Goal: Information Seeking & Learning: Obtain resource

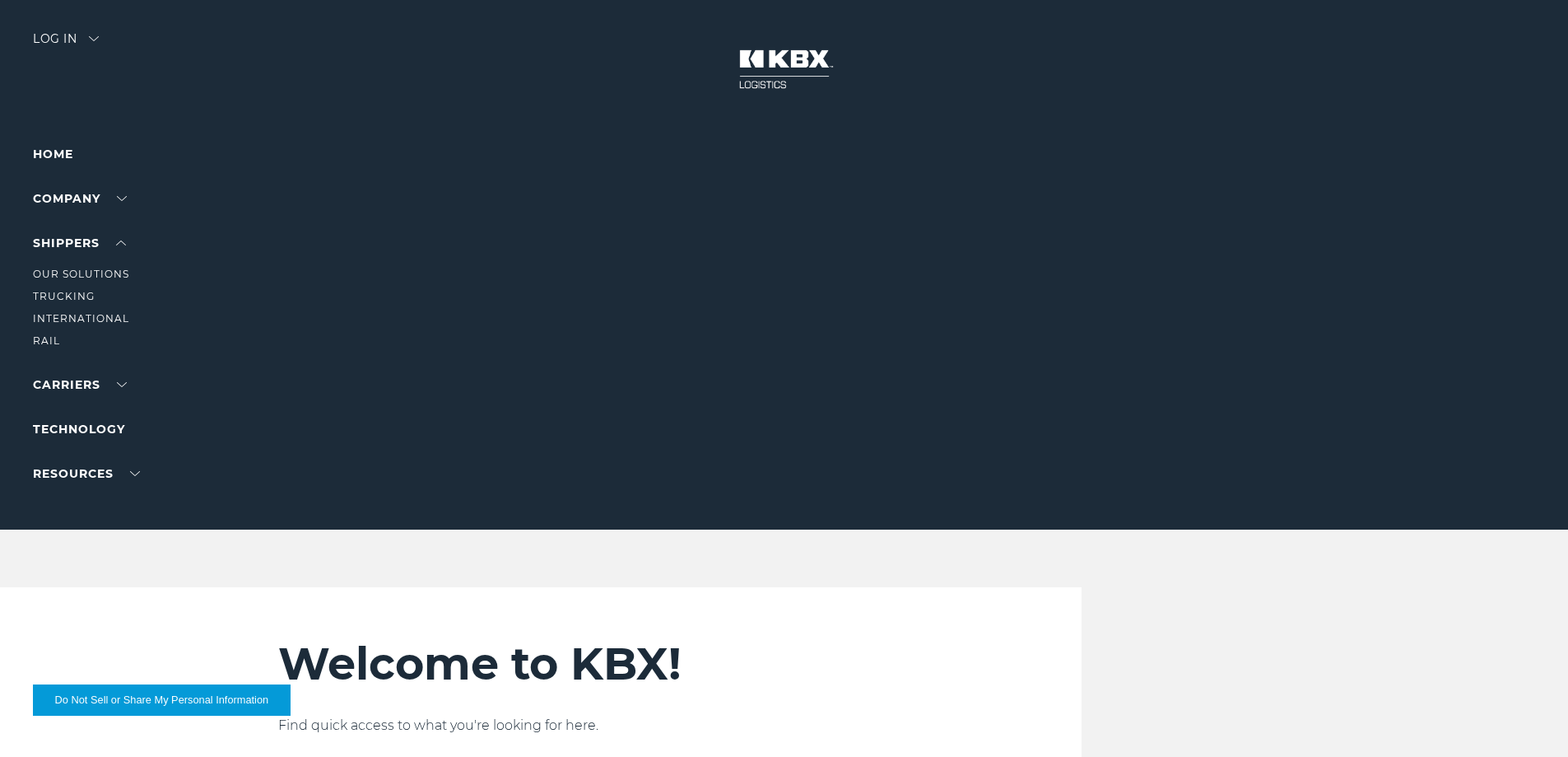
click at [83, 280] on li "Our Solutions" at bounding box center [104, 274] width 143 height 18
click at [91, 275] on link "Our Solutions" at bounding box center [81, 274] width 96 height 12
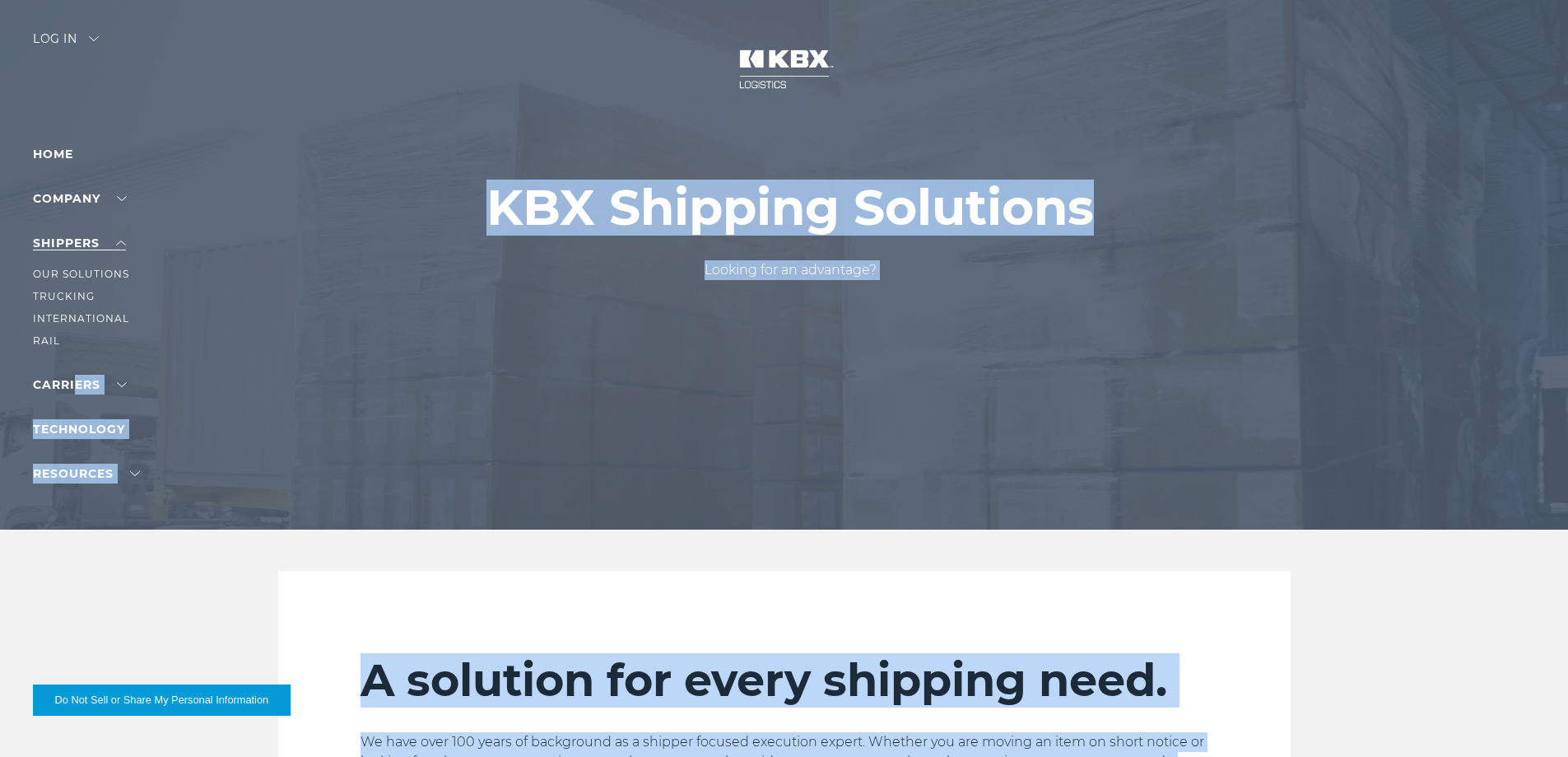
drag, startPoint x: 1449, startPoint y: 672, endPoint x: 44, endPoint y: 241, distance: 1469.6
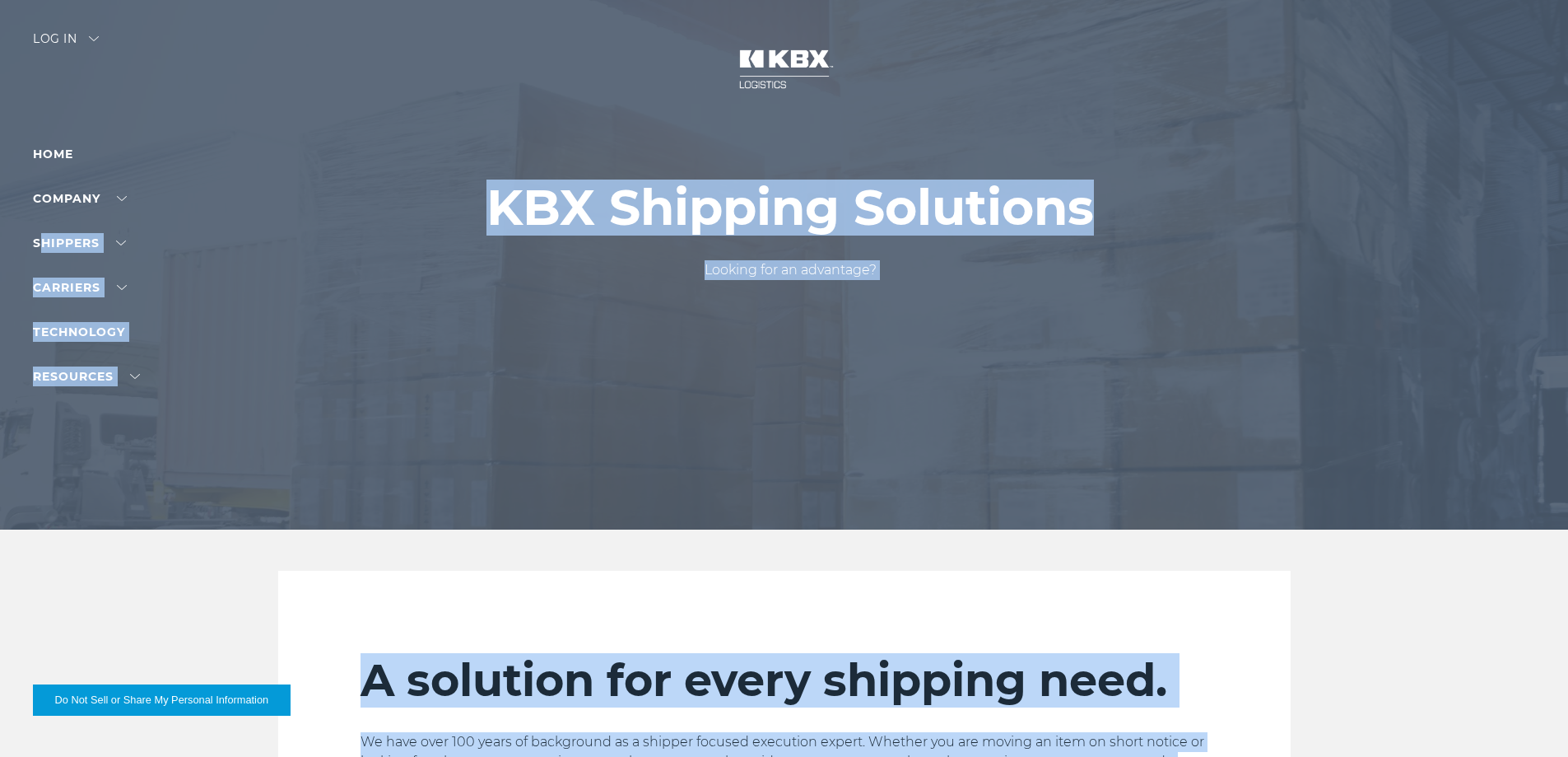
click at [74, 124] on div at bounding box center [790, 265] width 1581 height 530
click at [78, 80] on div at bounding box center [790, 265] width 1581 height 530
click at [12, 22] on div at bounding box center [790, 265] width 1581 height 530
click at [138, 110] on div at bounding box center [790, 265] width 1581 height 530
click at [399, 365] on div at bounding box center [790, 265] width 1581 height 530
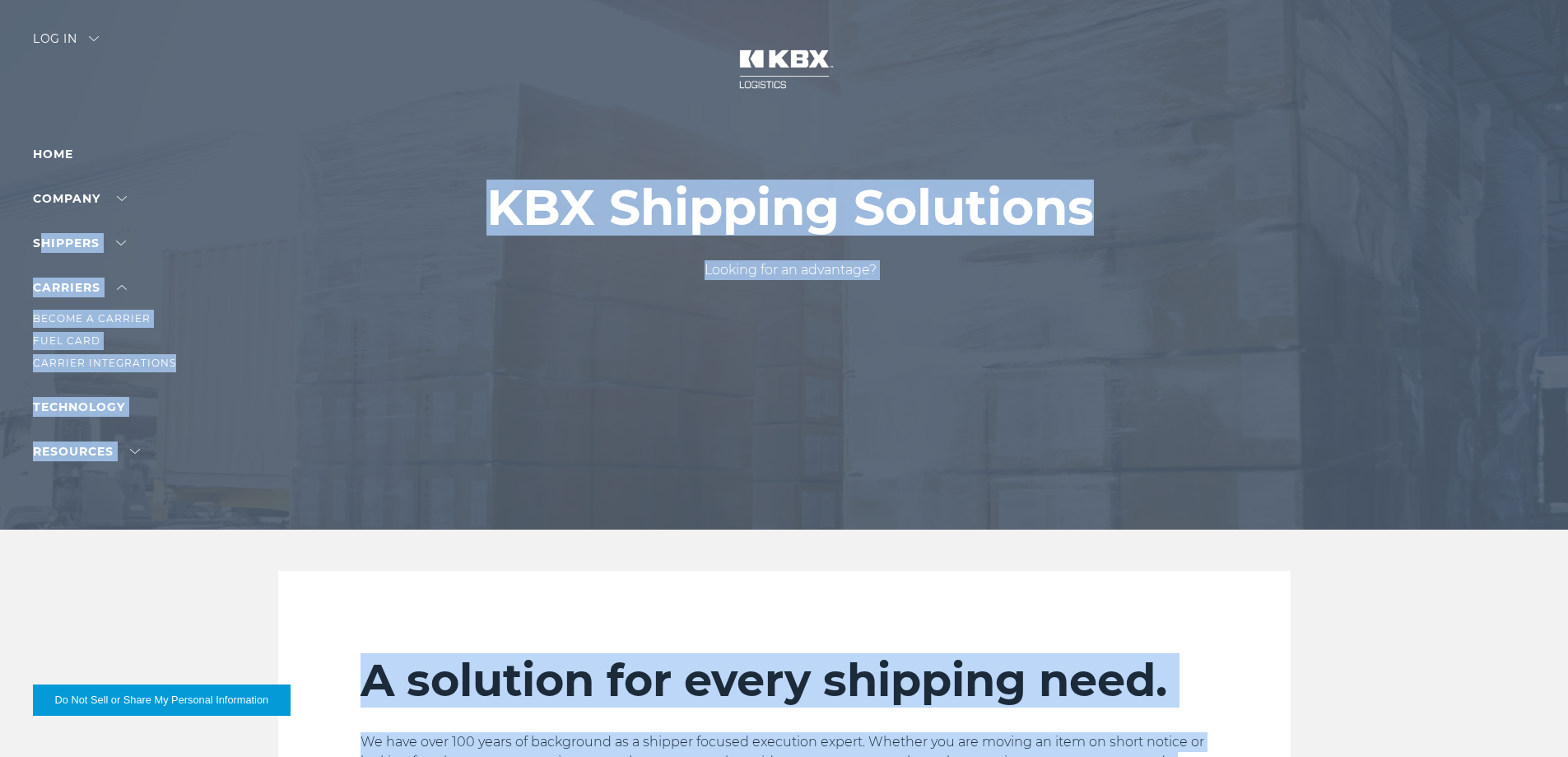
click at [123, 330] on ul "Become a Carrier Fuel Card Carrier Integrations" at bounding box center [104, 334] width 143 height 75
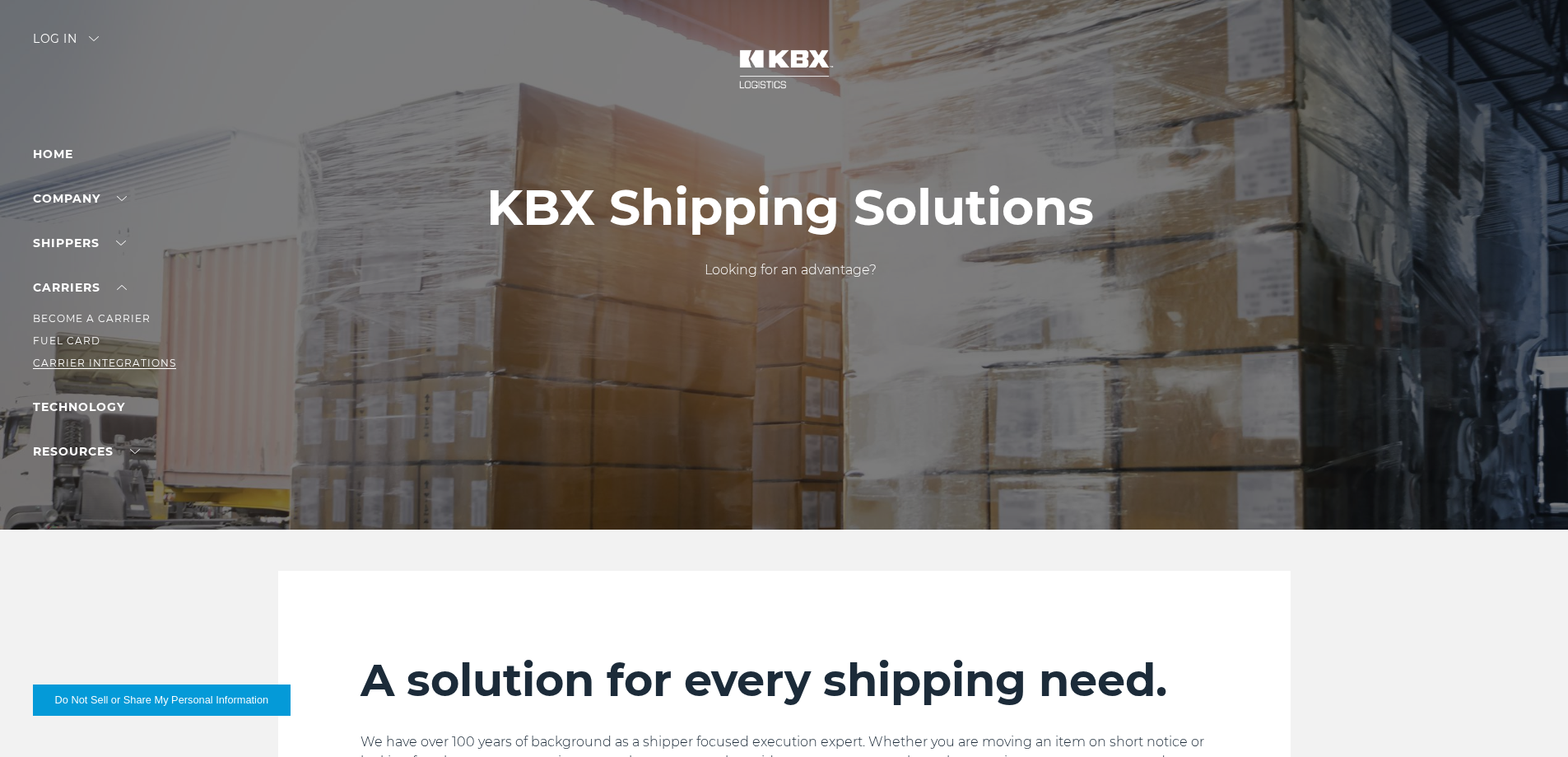
click at [119, 358] on link "Carrier Integrations" at bounding box center [104, 363] width 143 height 12
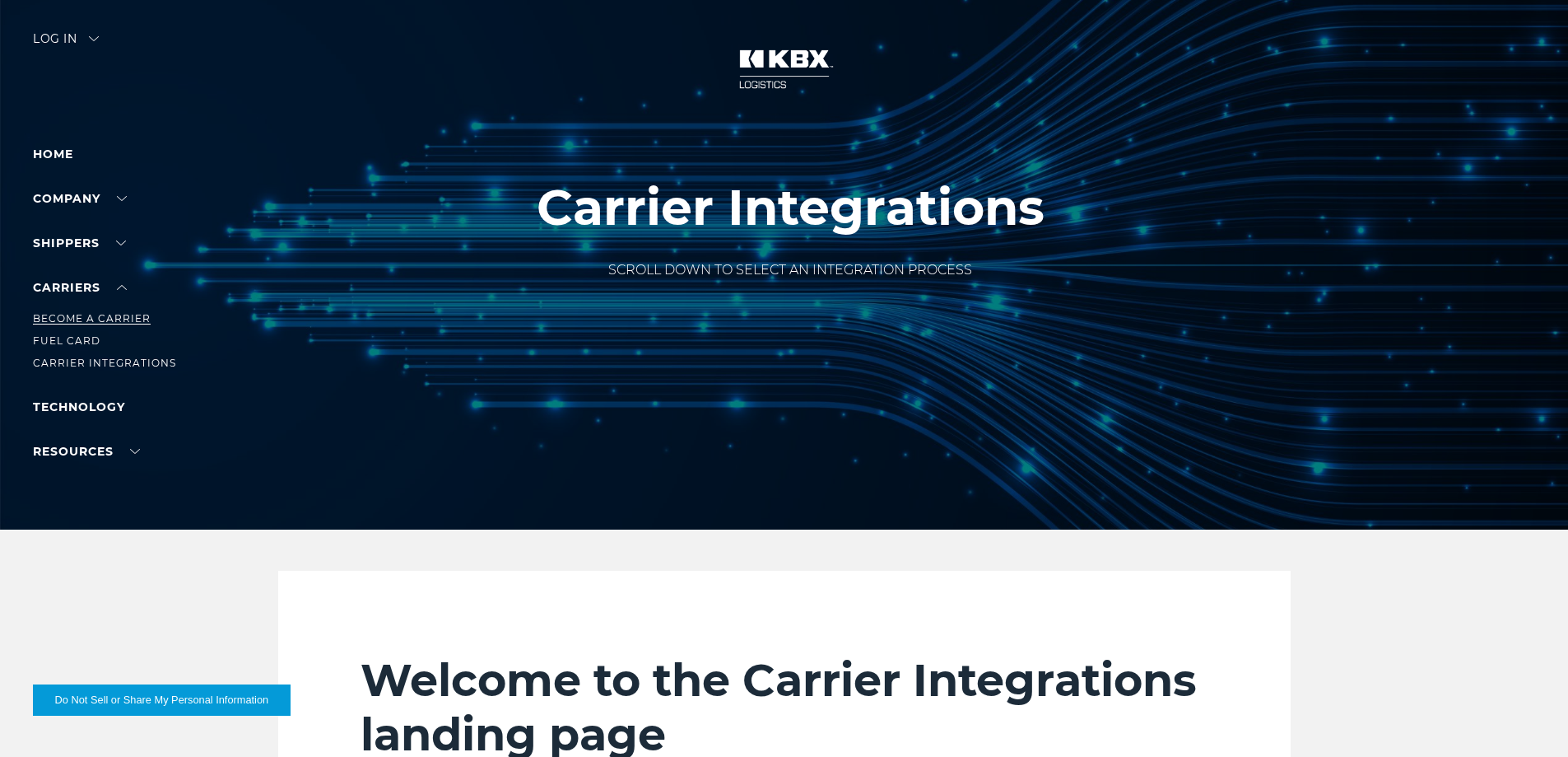
click at [120, 312] on link "Become a Carrier" at bounding box center [92, 318] width 118 height 12
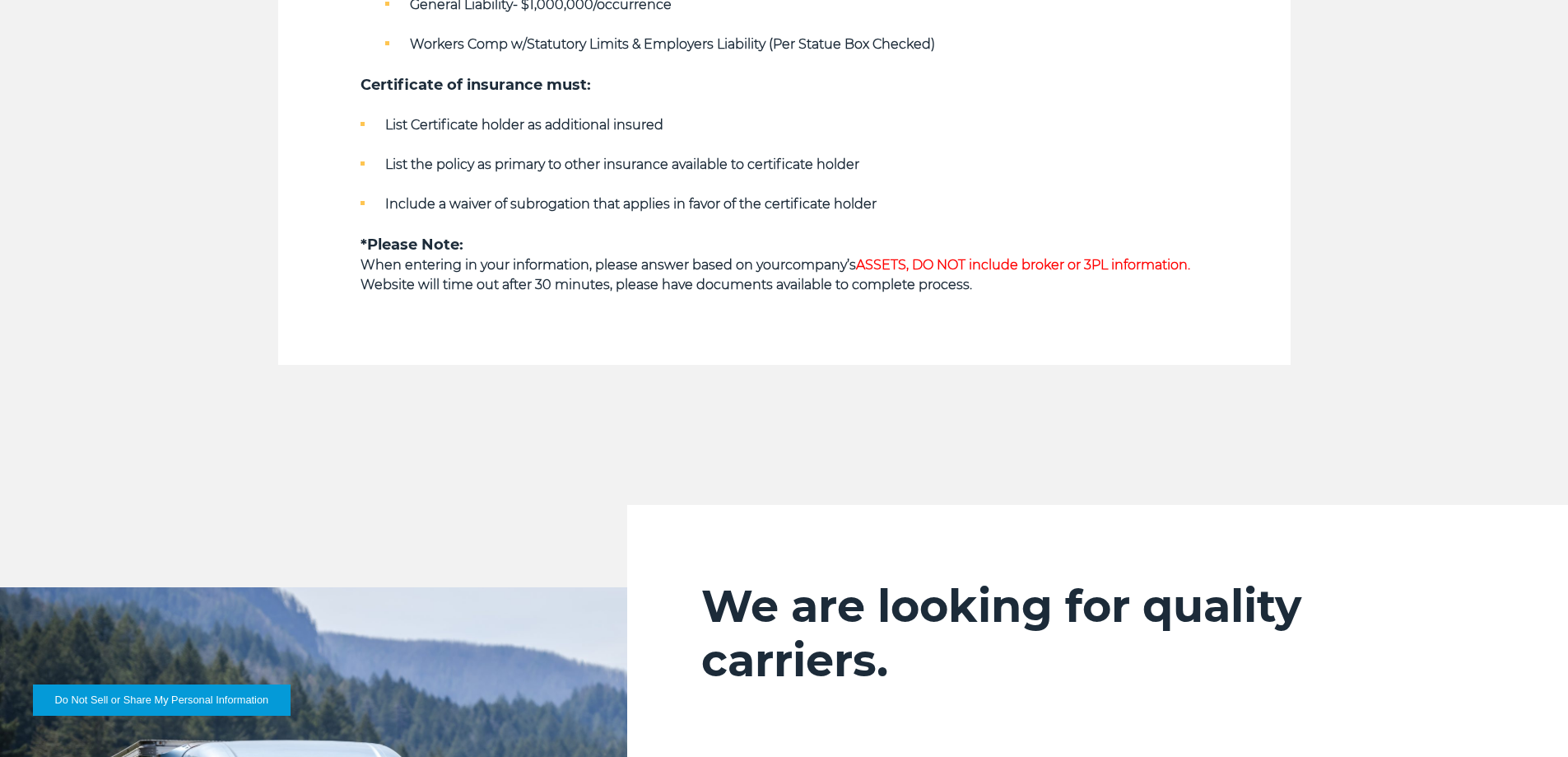
scroll to position [1236, 0]
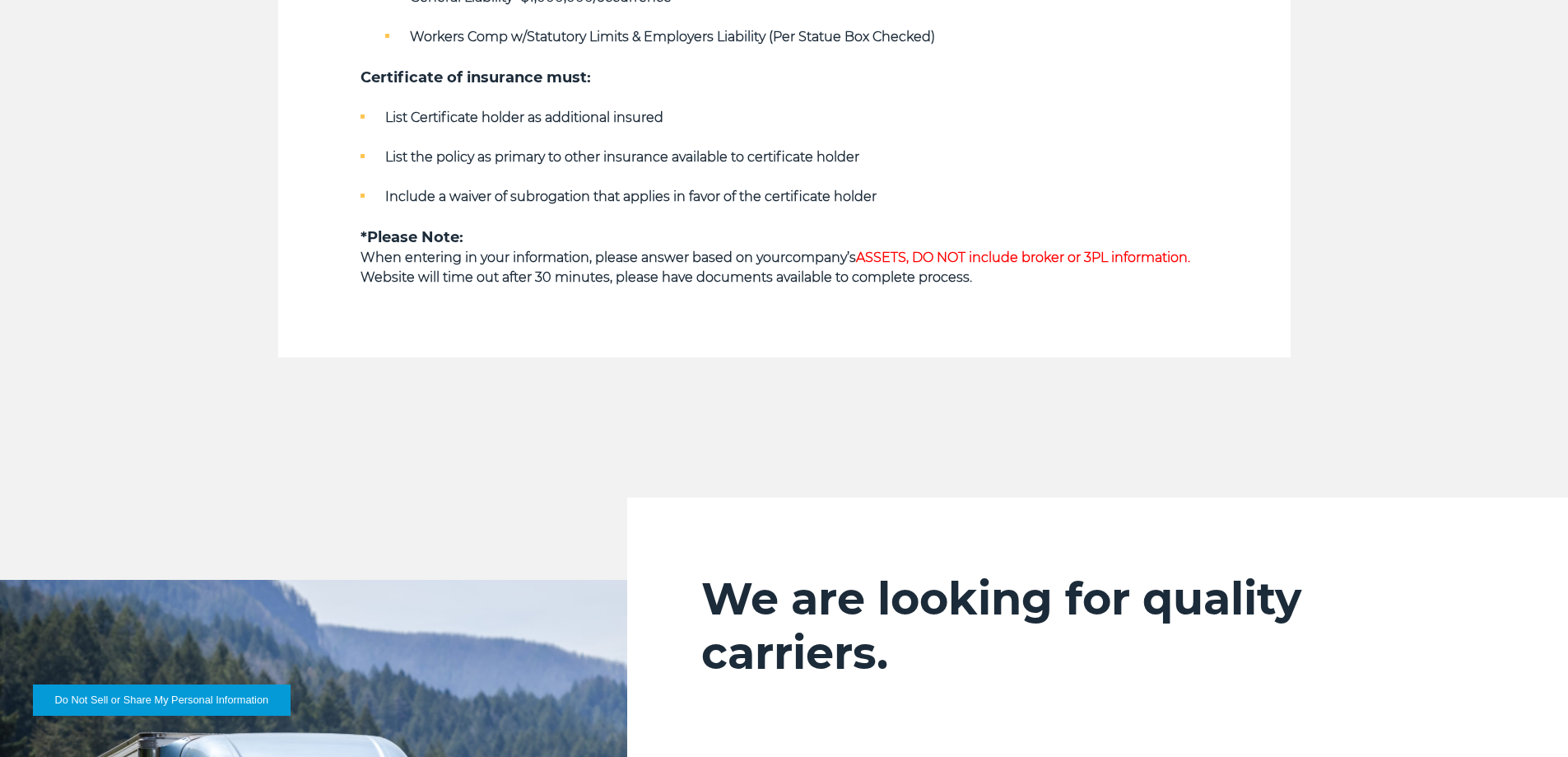
click at [628, 250] on strong "When entering in your information, please answer based on your" at bounding box center [573, 258] width 425 height 16
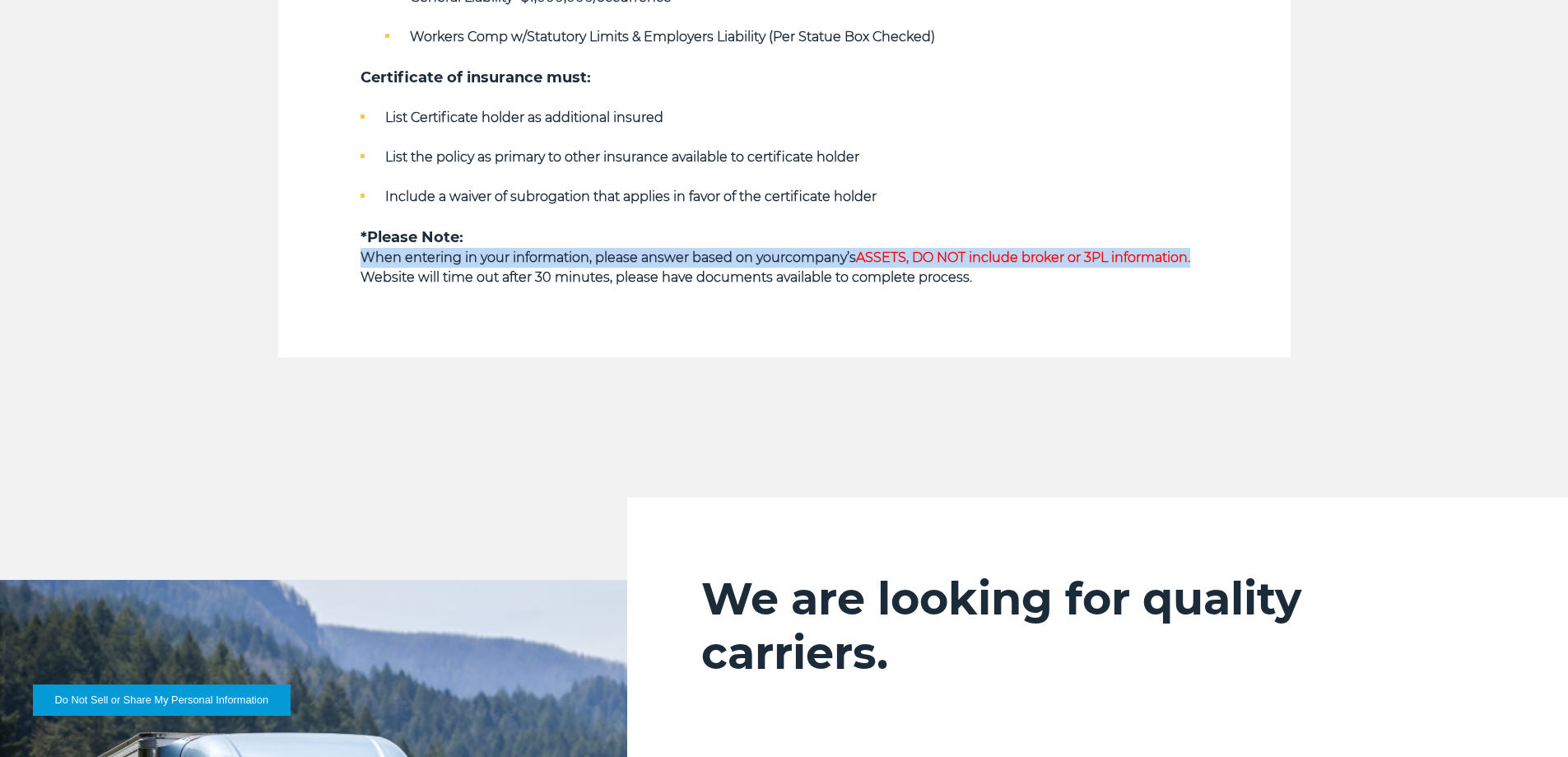
click at [628, 250] on strong "When entering in your information, please answer based on your" at bounding box center [573, 258] width 425 height 16
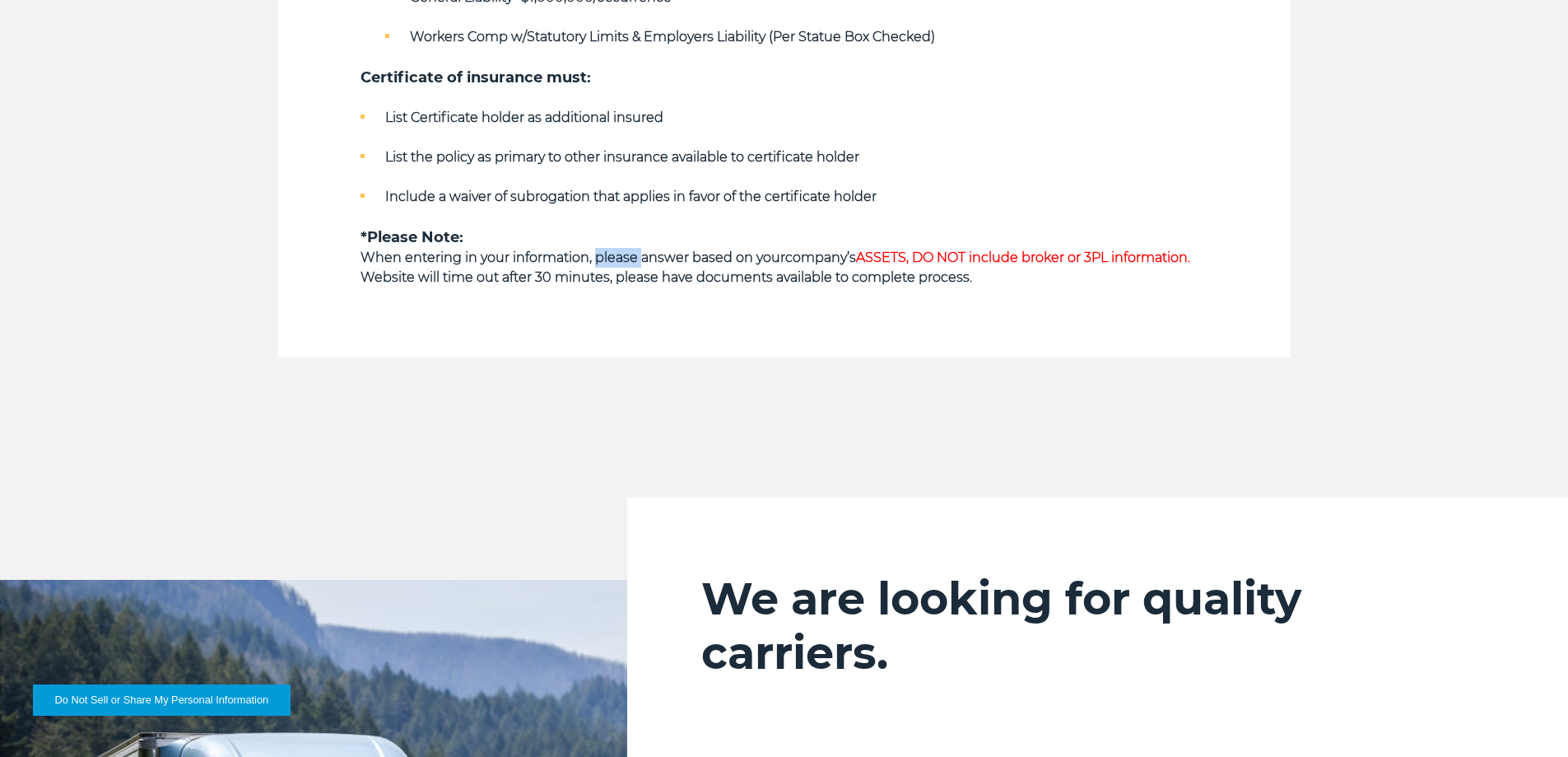
click at [628, 250] on strong "When entering in your information, please answer based on your" at bounding box center [573, 258] width 425 height 16
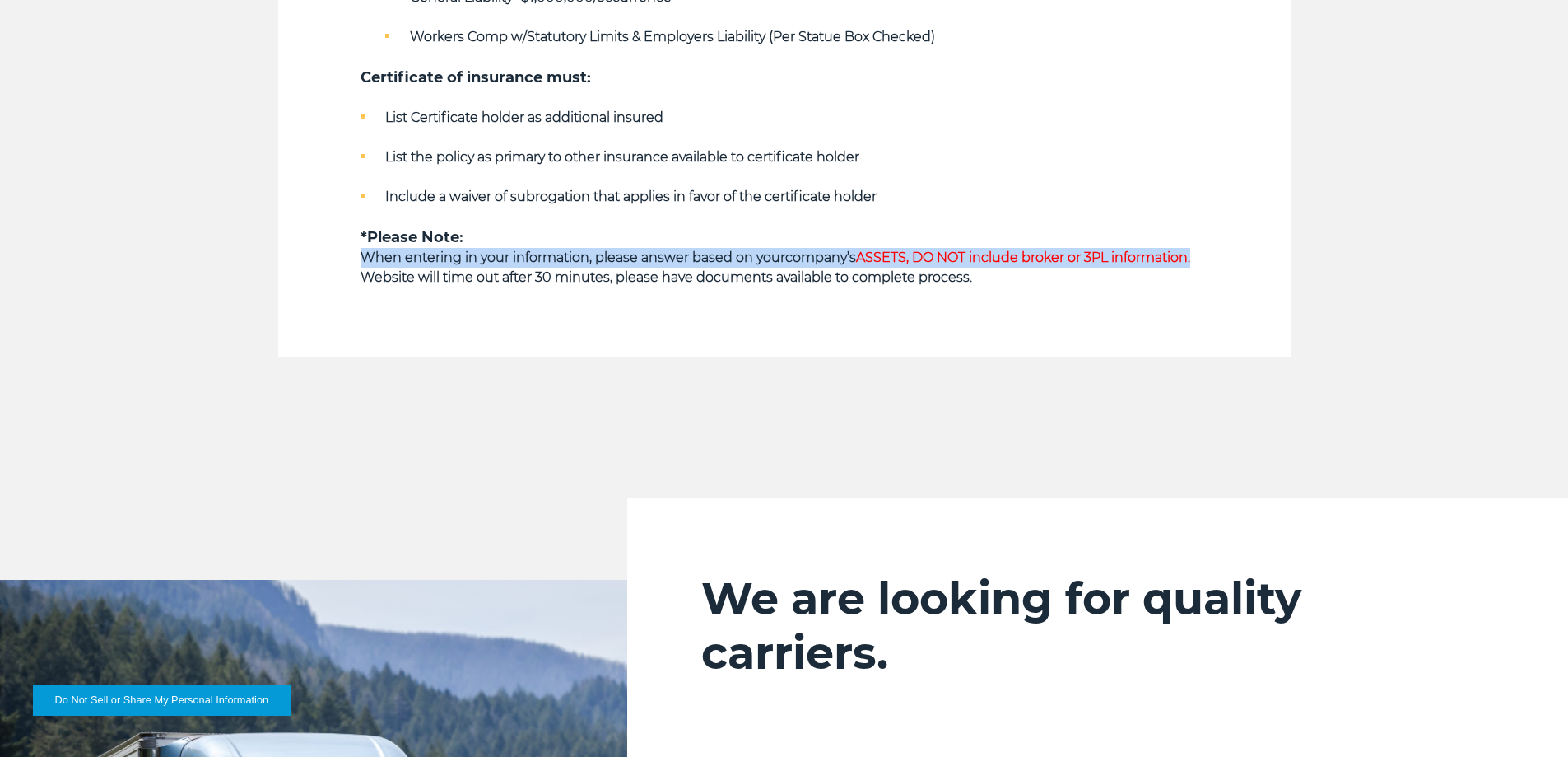
click at [628, 250] on strong "When entering in your information, please answer based on your" at bounding box center [573, 258] width 425 height 16
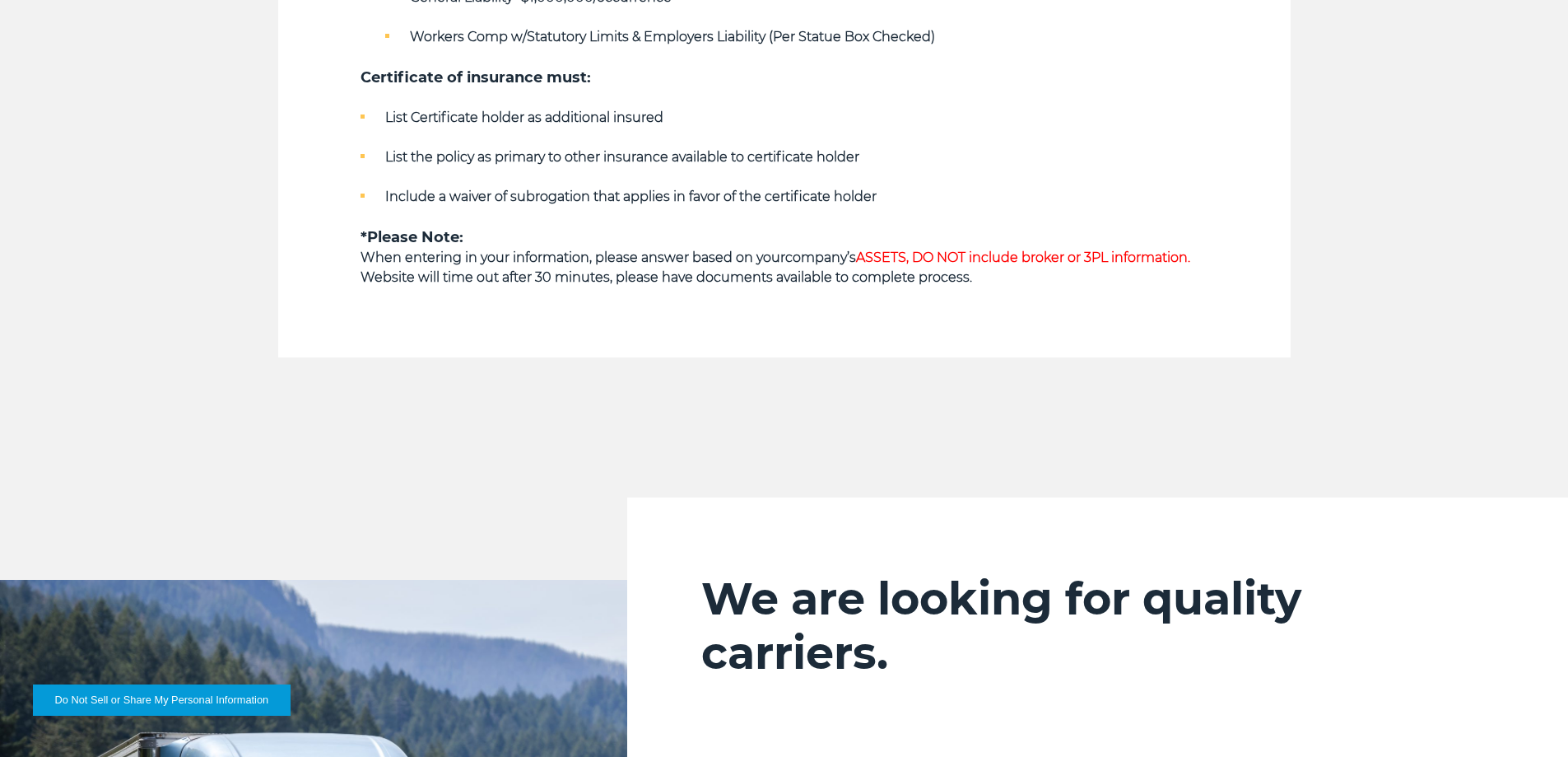
click at [638, 273] on strong "Website will time out after 30 minutes, please have documents available to comp…" at bounding box center [667, 277] width 612 height 16
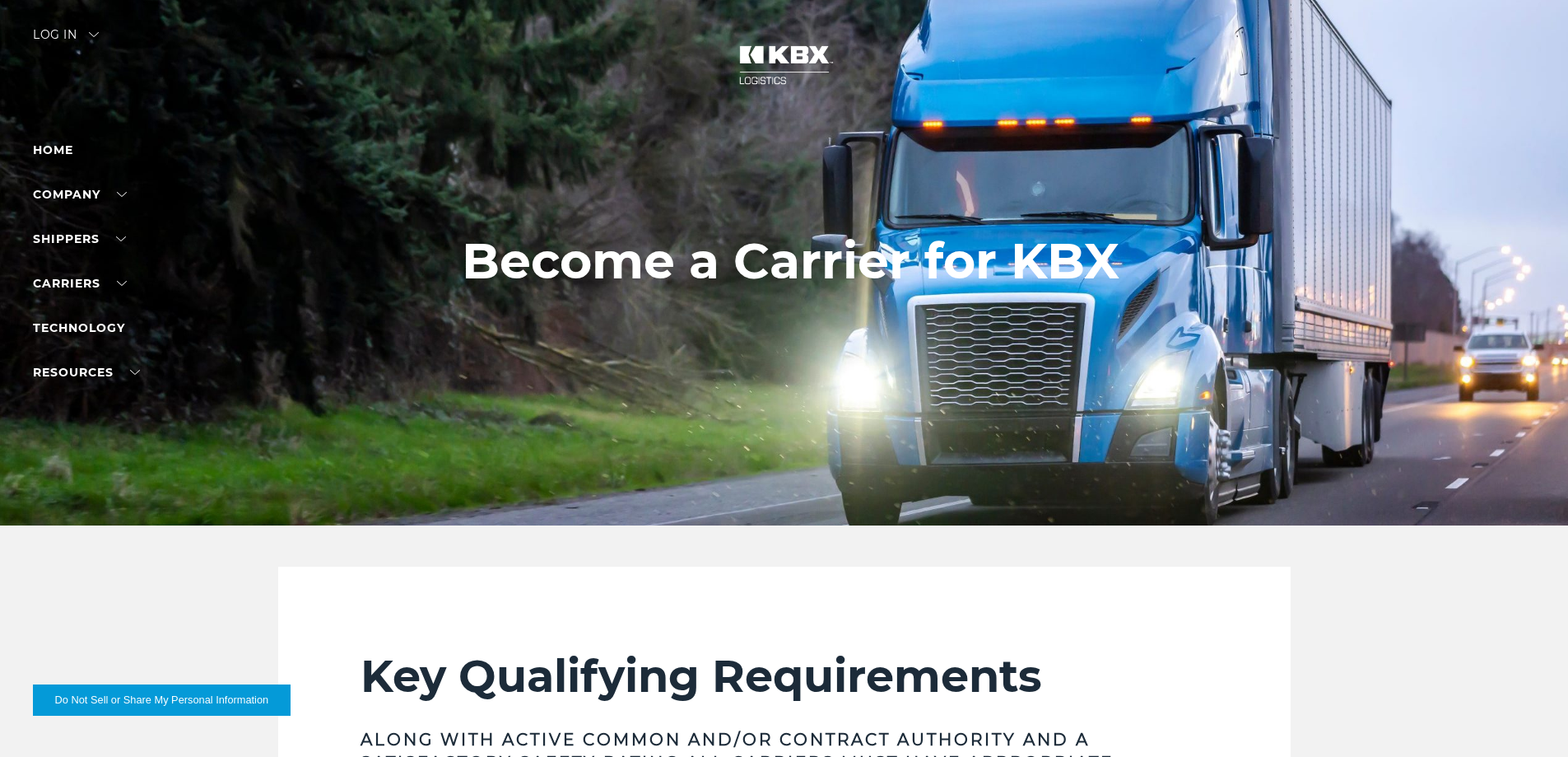
scroll to position [0, 0]
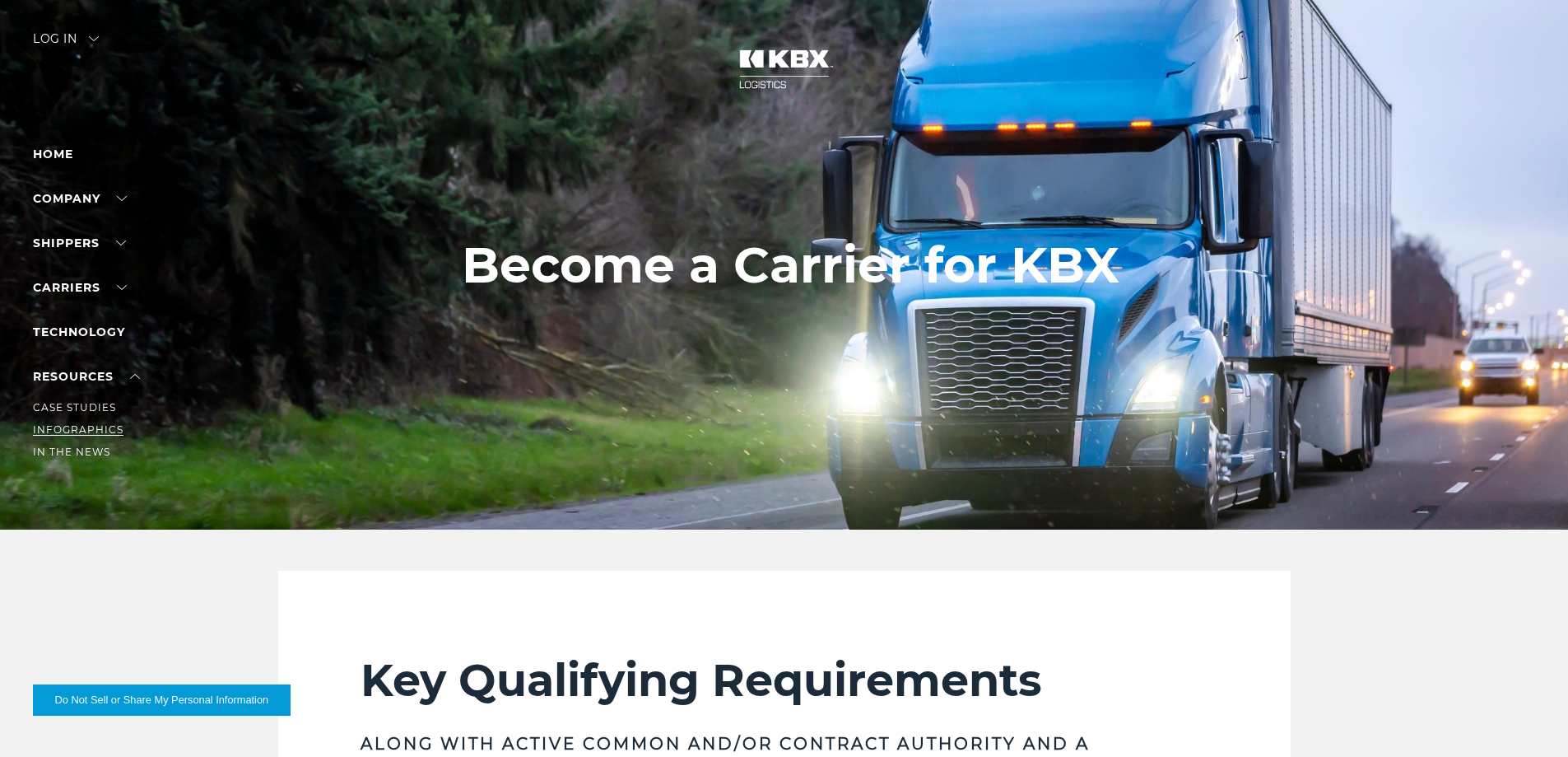
click at [100, 426] on link "Infographics" at bounding box center [78, 429] width 91 height 12
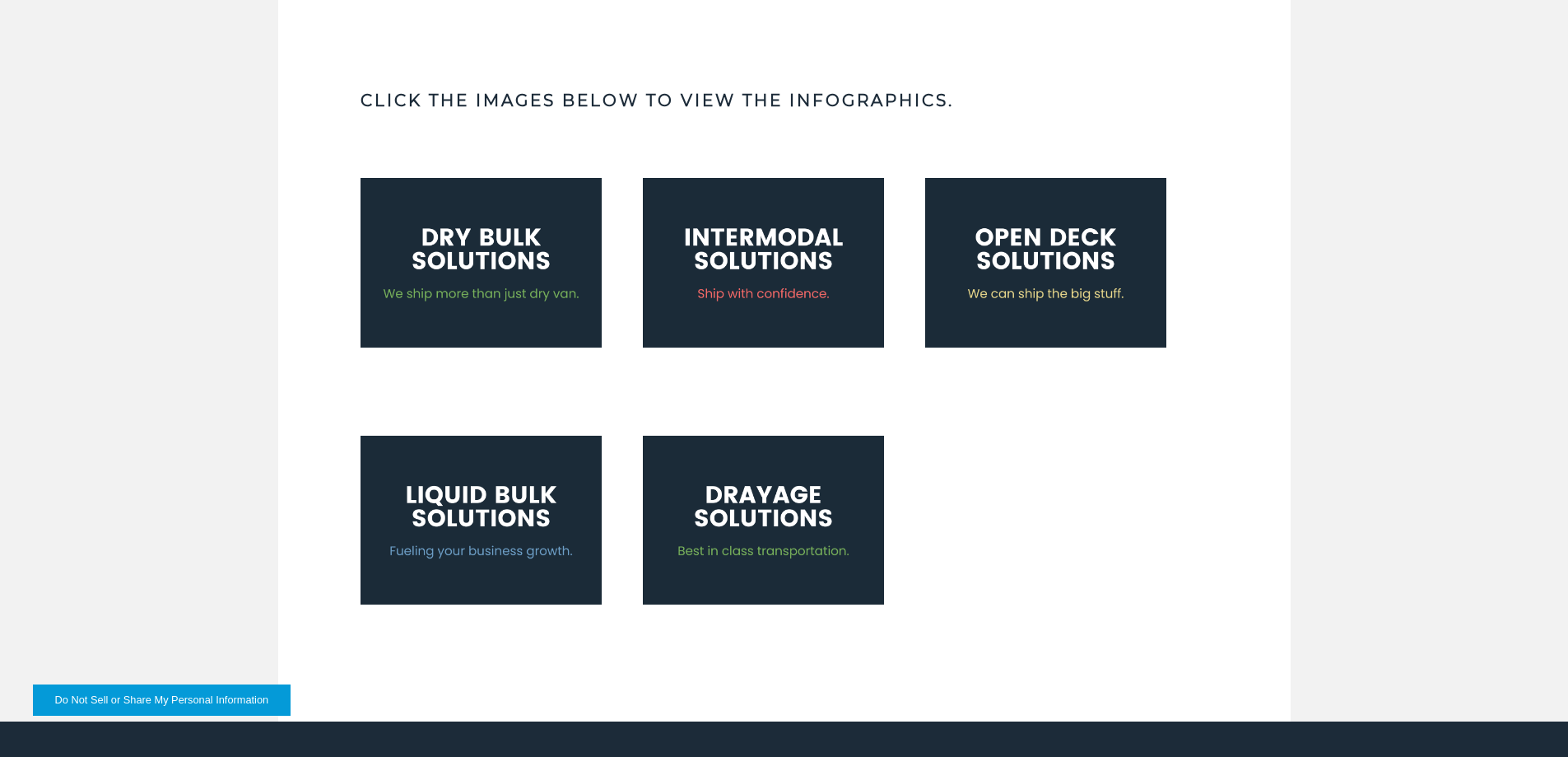
scroll to position [578, 0]
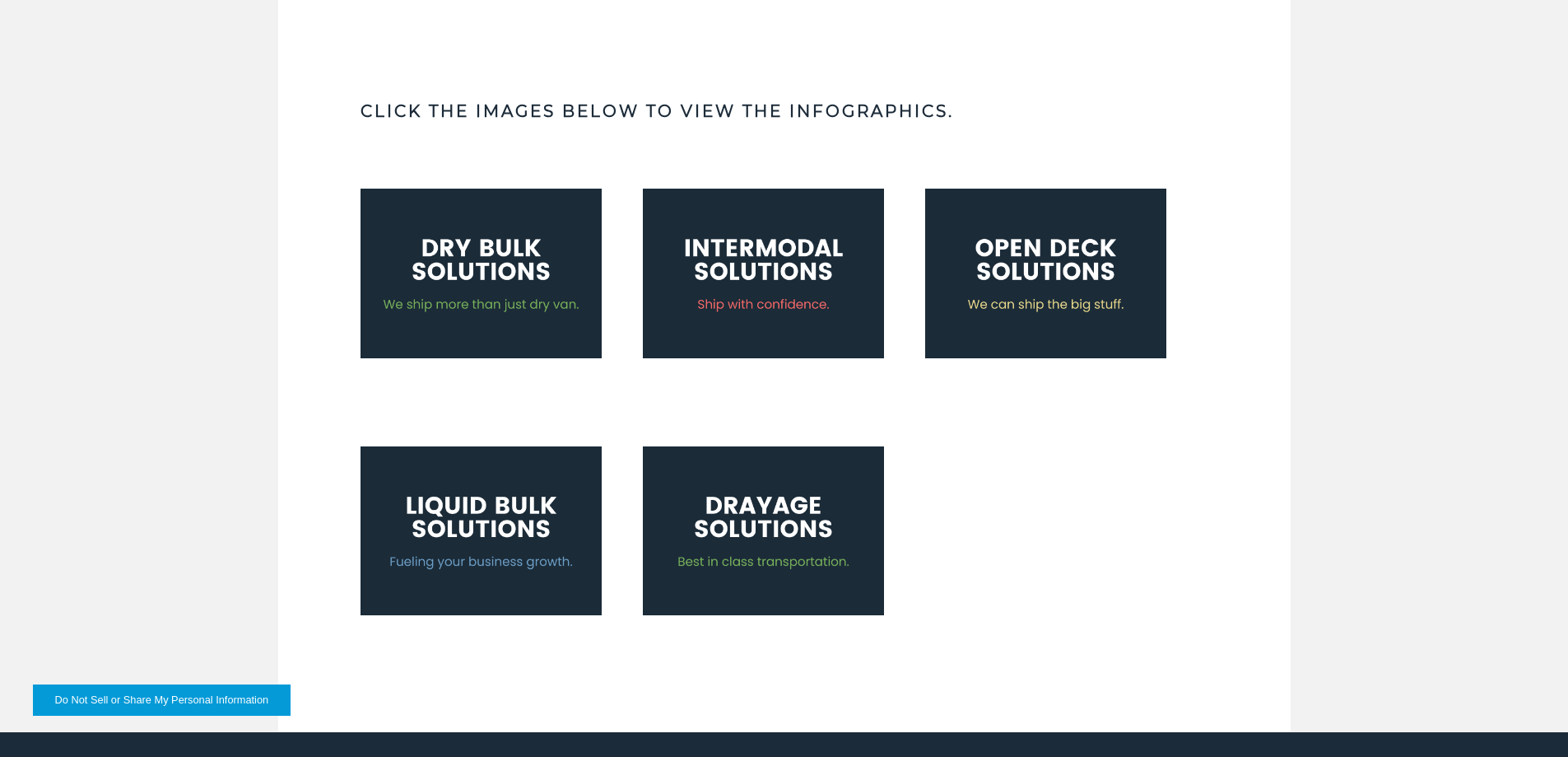
click at [478, 294] on img at bounding box center [481, 273] width 241 height 169
click at [699, 294] on img at bounding box center [763, 273] width 241 height 169
click at [1082, 301] on img at bounding box center [1045, 273] width 241 height 169
click at [586, 541] on img at bounding box center [481, 530] width 241 height 169
click at [739, 549] on img at bounding box center [763, 530] width 241 height 169
